Goal: Find specific page/section: Find specific page/section

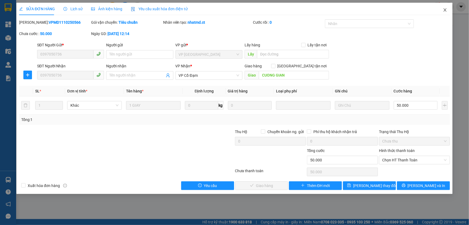
click at [446, 11] on icon "close" at bounding box center [445, 10] width 4 height 4
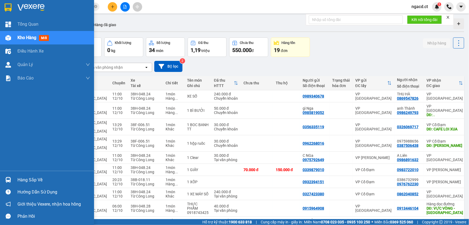
click at [35, 180] on div "Tổng Quan Kho hàng mới Điều hành xe Quản [PERSON_NAME] lý thu hộ Quản lý chuyến…" at bounding box center [47, 112] width 94 height 225
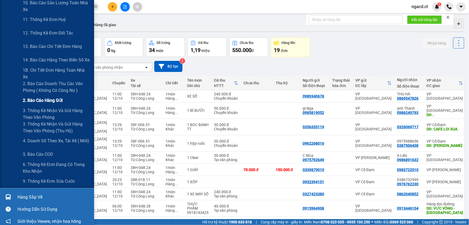
scroll to position [129, 0]
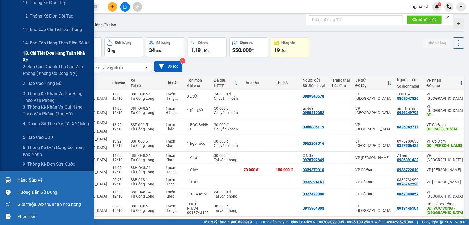
click at [35, 55] on span "1B. Chi tiết đơn hàng toàn nhà xe" at bounding box center [56, 56] width 67 height 13
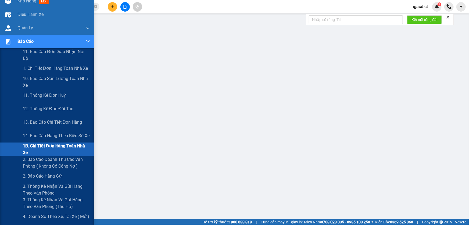
click at [37, 185] on div "Tổng Quan Kho hàng mới Điều hành xe Quản [PERSON_NAME] lý thu hộ Quản lý chuyến…" at bounding box center [47, 112] width 94 height 225
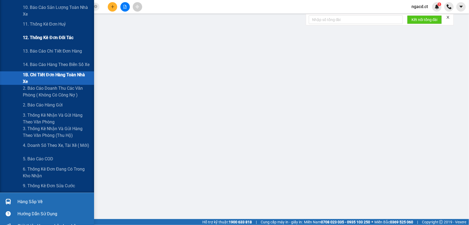
scroll to position [129, 0]
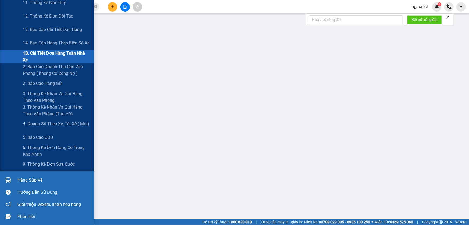
click at [30, 54] on span "1B. Chi tiết đơn hàng toàn nhà xe" at bounding box center [56, 56] width 67 height 13
click at [35, 53] on span "1B. Chi tiết đơn hàng toàn nhà xe" at bounding box center [56, 56] width 67 height 13
